Goal: Find contact information: Find contact information

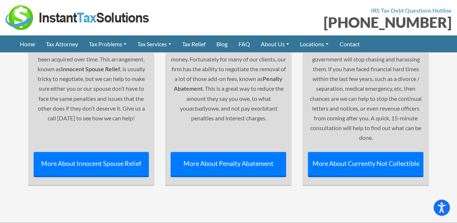
scroll to position [3192, 0]
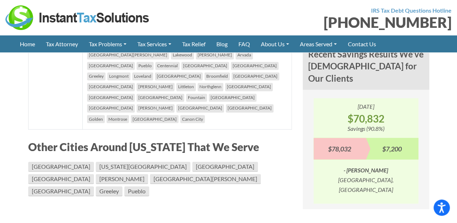
scroll to position [578, 0]
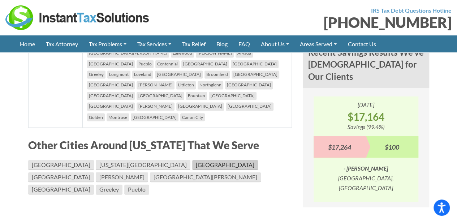
click at [192, 160] on link "[GEOGRAPHIC_DATA]" at bounding box center [225, 165] width 66 height 10
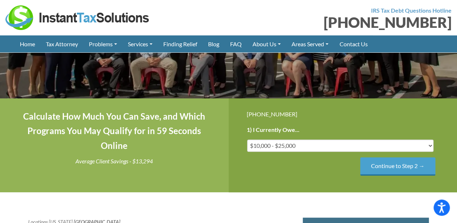
scroll to position [123, 0]
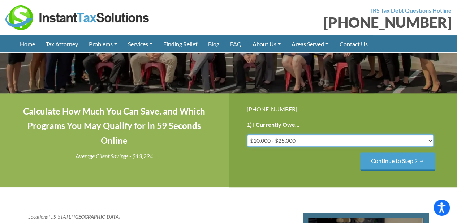
click at [432, 138] on select "Less than $10,000 $10,000 - $25,000 $25,000 - $50,000 $50,000 - $75,000 $75,000+" at bounding box center [340, 140] width 187 height 12
select select "under-10"
click at [247, 134] on select "Less than $10,000 $10,000 - $25,000 $25,000 - $50,000 $50,000 - $75,000 $75,000+" at bounding box center [340, 140] width 187 height 12
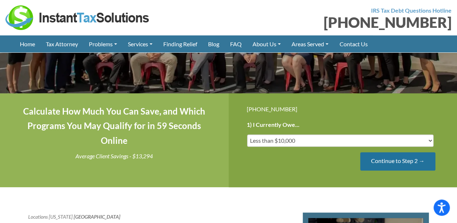
click at [394, 159] on input "Continue to Step 2 →" at bounding box center [397, 161] width 75 height 18
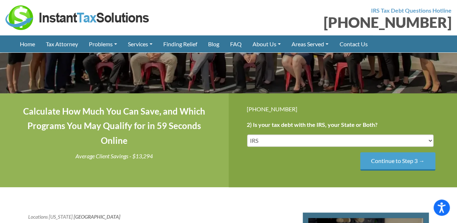
scroll to position [0, 0]
click at [394, 159] on input "Continue to Step 3 →" at bounding box center [397, 161] width 75 height 18
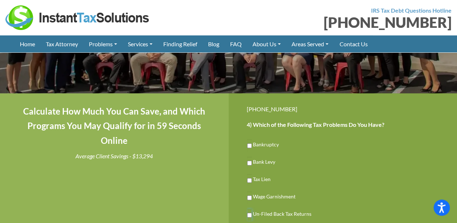
click at [249, 214] on input "Un-Filed Back Tax Returns" at bounding box center [249, 215] width 5 height 12
checkbox input "true"
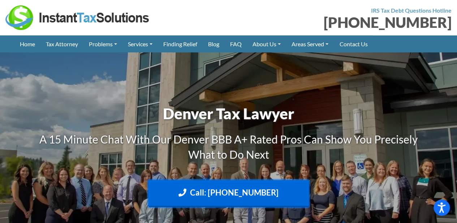
click at [222, 192] on link "Call: [PHONE_NUMBER]" at bounding box center [228, 193] width 161 height 27
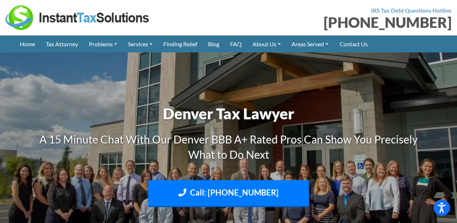
click at [295, 161] on h3 "A 15 Minute Chat With Our Denver BBB A+ Rated Pros Can Show You Precisely What …" at bounding box center [228, 147] width 401 height 30
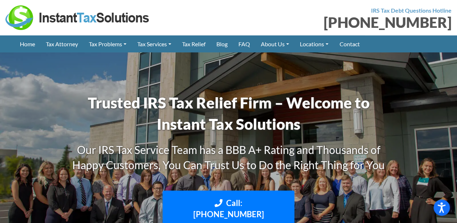
scroll to position [1195, 0]
